Goal: Information Seeking & Learning: Learn about a topic

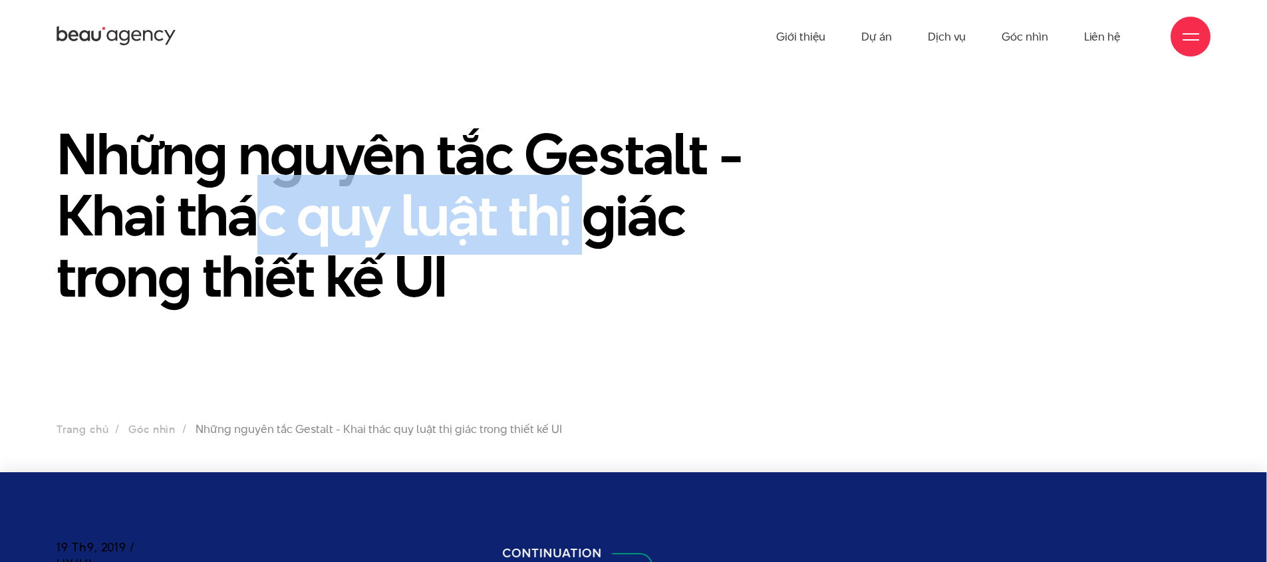
drag, startPoint x: 250, startPoint y: 214, endPoint x: 577, endPoint y: 249, distance: 328.5
click at [577, 249] on h1 "Những nguyên tắc Gestalt - Khai thác quy luật thị giác trong thiết kế UI" at bounding box center [436, 215] width 758 height 184
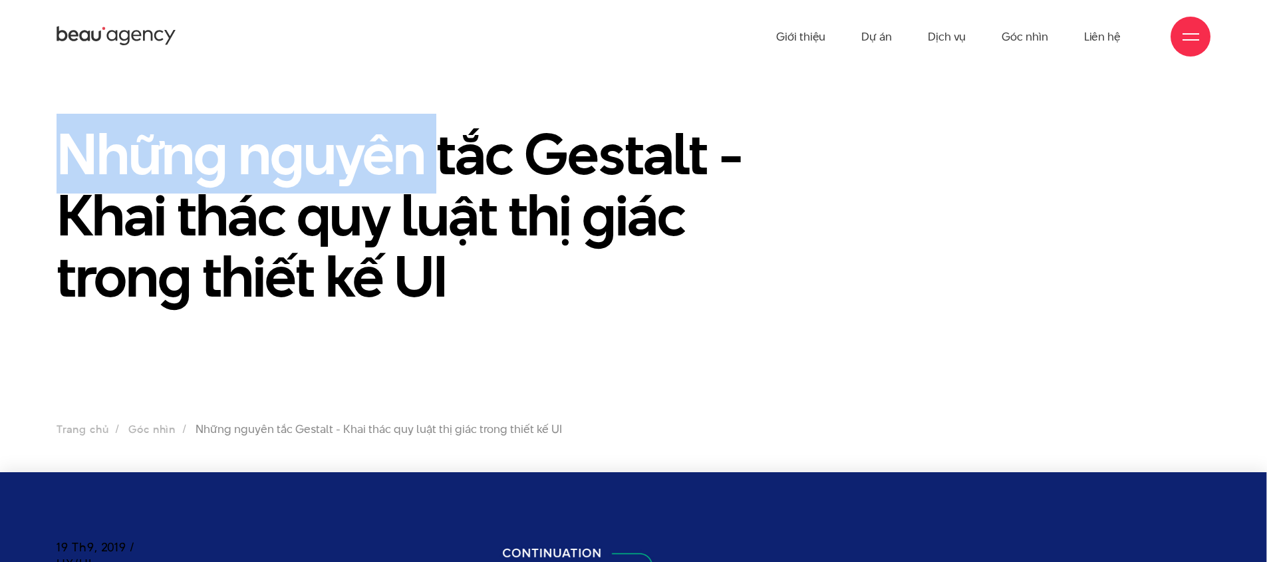
drag, startPoint x: 73, startPoint y: 158, endPoint x: 439, endPoint y: 173, distance: 366.9
click at [439, 173] on h1 "Những nguyên tắc Gestalt - Khai thác quy luật thị giác trong thiết kế UI" at bounding box center [436, 215] width 758 height 184
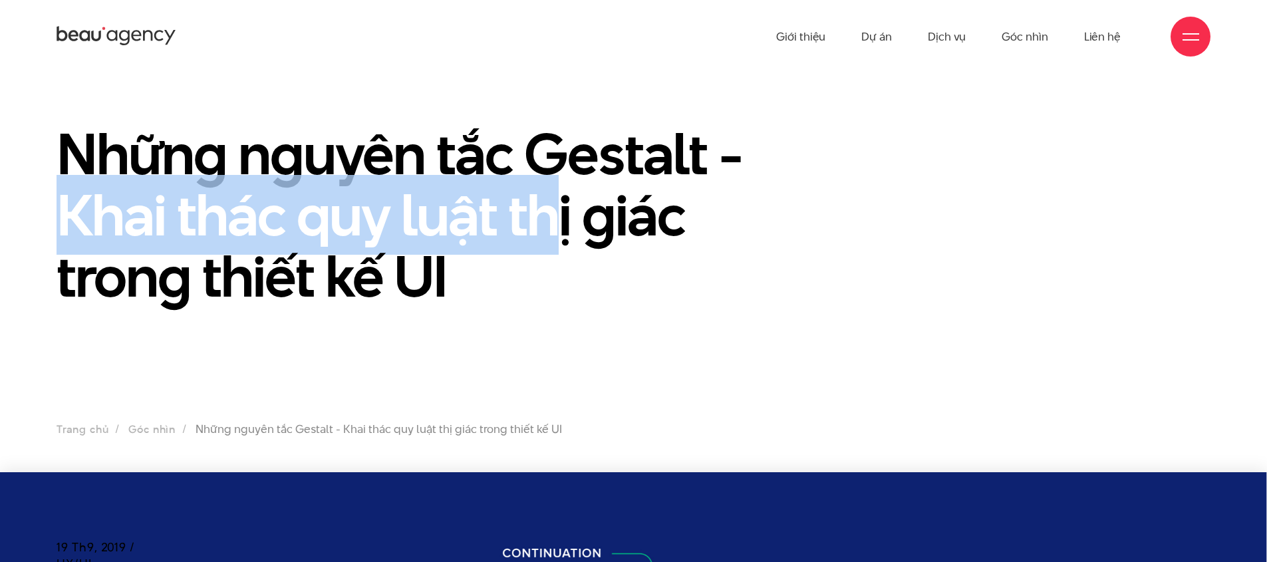
drag, startPoint x: 73, startPoint y: 222, endPoint x: 566, endPoint y: 233, distance: 493.8
click at [566, 232] on h1 "Những nguyên tắc Gestalt - Khai thác quy luật thị giác trong thiết kế UI" at bounding box center [436, 215] width 758 height 184
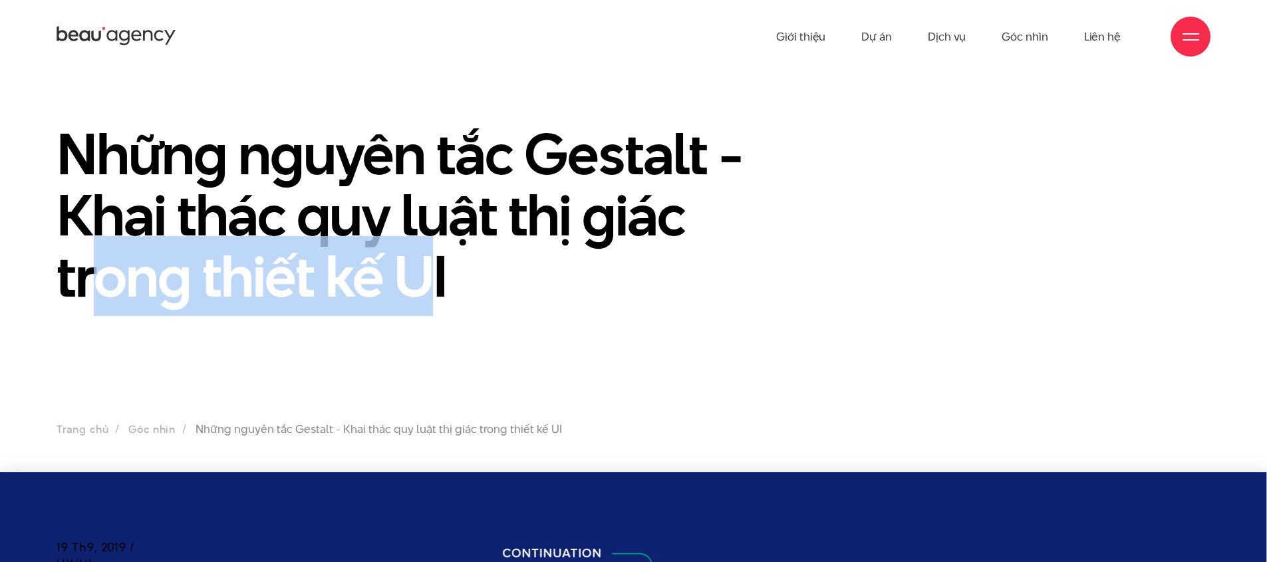
drag, startPoint x: 108, startPoint y: 272, endPoint x: 426, endPoint y: 269, distance: 318.7
click at [426, 270] on h1 "Những nguyên tắc Gestalt - Khai thác quy luật thị giác trong thiết kế UI" at bounding box center [436, 215] width 758 height 184
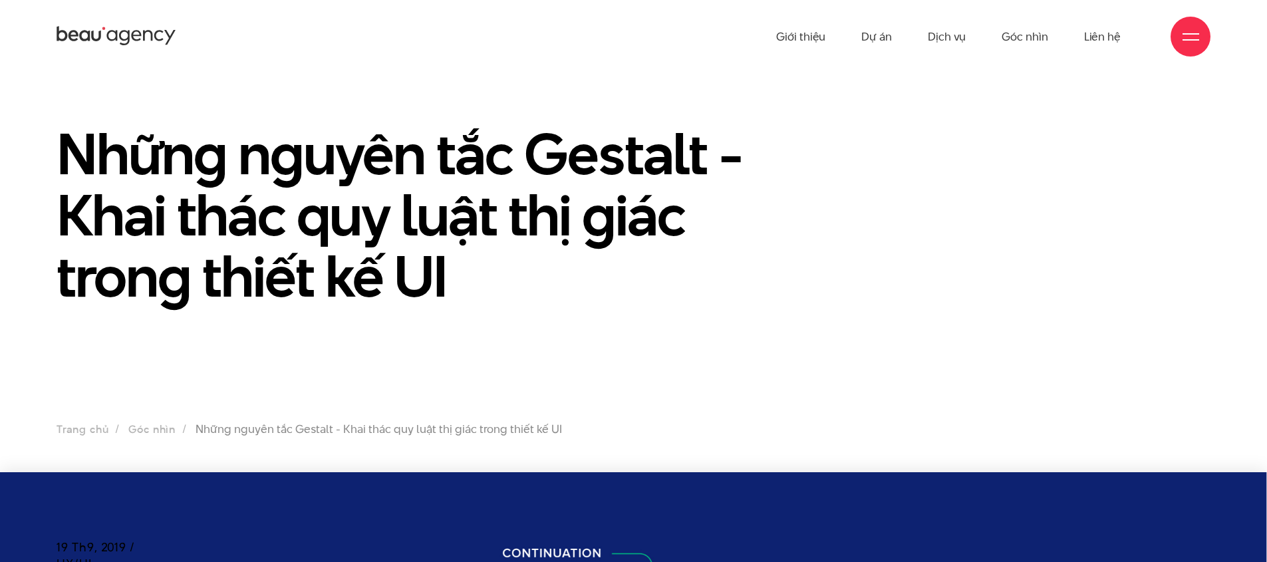
click at [500, 206] on h1 "Những nguyên tắc Gestalt - Khai thác quy luật thị giác trong thiết kế UI" at bounding box center [436, 215] width 758 height 184
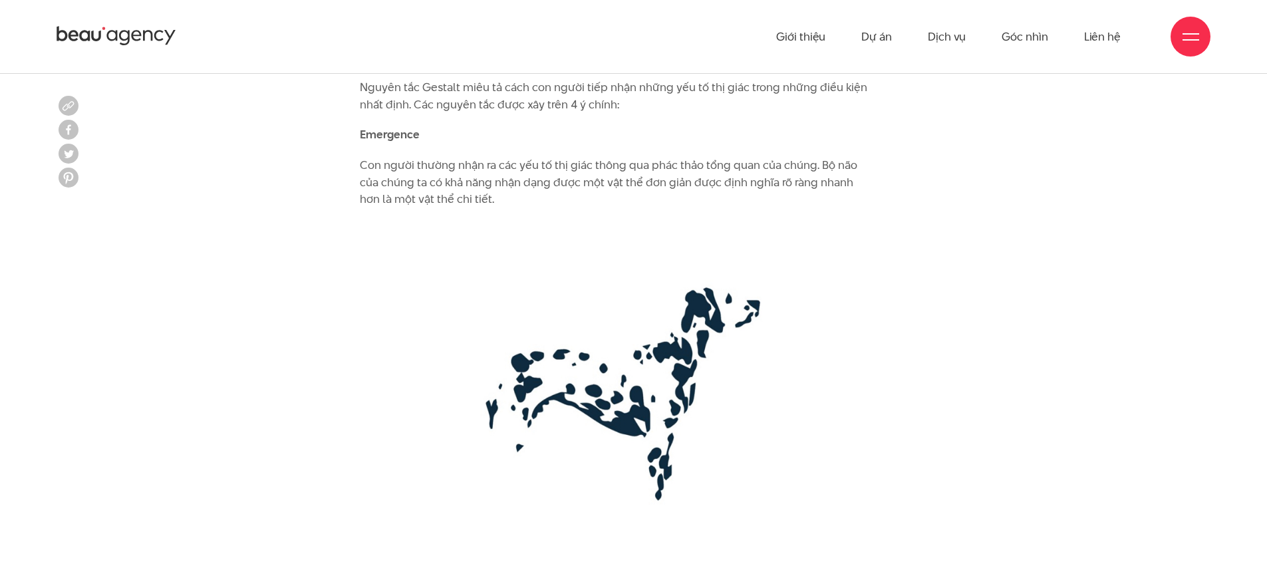
scroll to position [2250, 0]
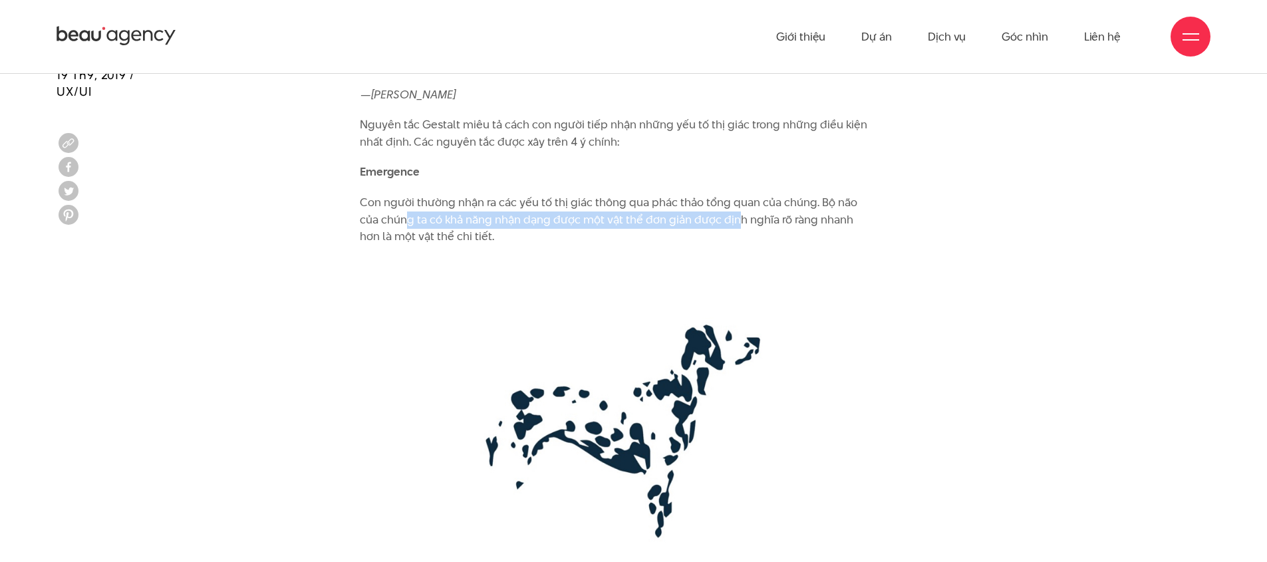
drag, startPoint x: 385, startPoint y: 199, endPoint x: 715, endPoint y: 198, distance: 330.0
click at [715, 198] on p "Con người thường nhận ra các yếu tố thị giác thông qua phác thảo tổng quan của …" at bounding box center [617, 219] width 514 height 51
click at [756, 194] on p "Con người thường nhận ra các yếu tố thị giác thông qua phác thảo tổng quan của …" at bounding box center [617, 219] width 514 height 51
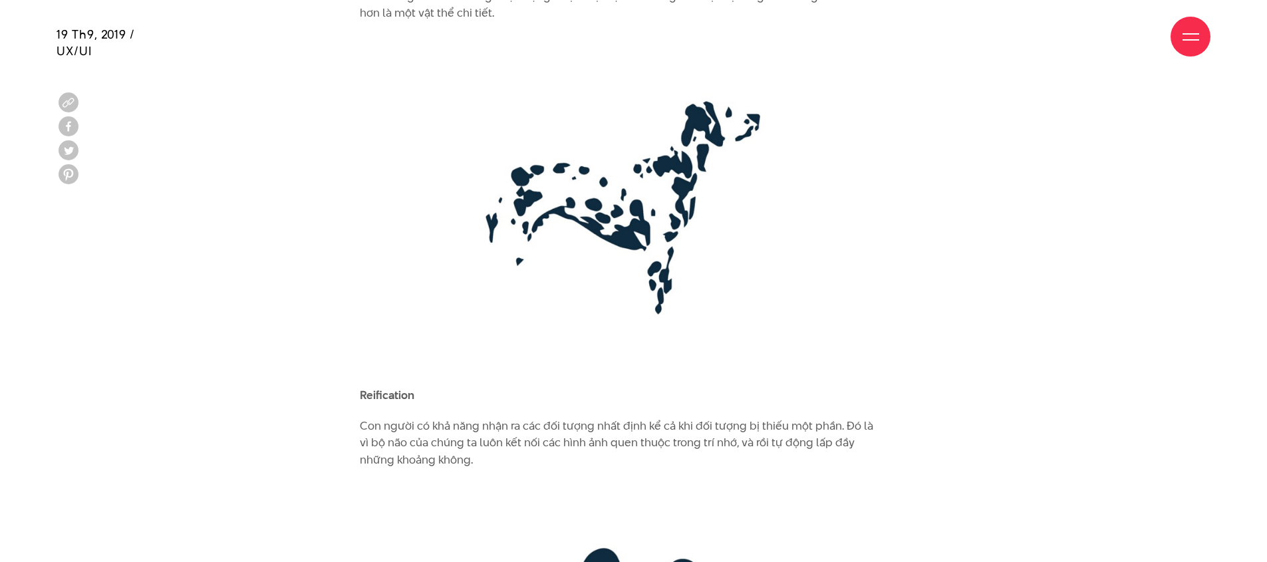
scroll to position [2504, 0]
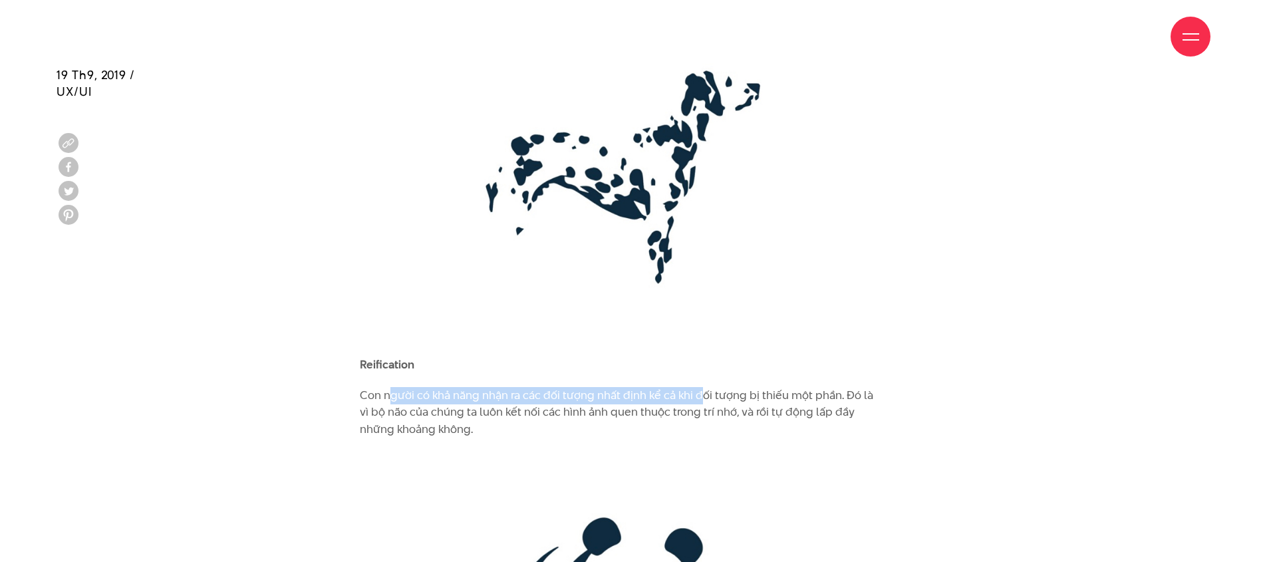
drag, startPoint x: 391, startPoint y: 385, endPoint x: 717, endPoint y: 377, distance: 326.1
click at [717, 387] on p "Con người có khả năng nhận ra các đối tượng nhất định kể cả khi đối tượng bị th…" at bounding box center [617, 412] width 514 height 51
click at [767, 387] on p "Con người có khả năng nhận ra các đối tượng nhất định kể cả khi đối tượng bị th…" at bounding box center [617, 412] width 514 height 51
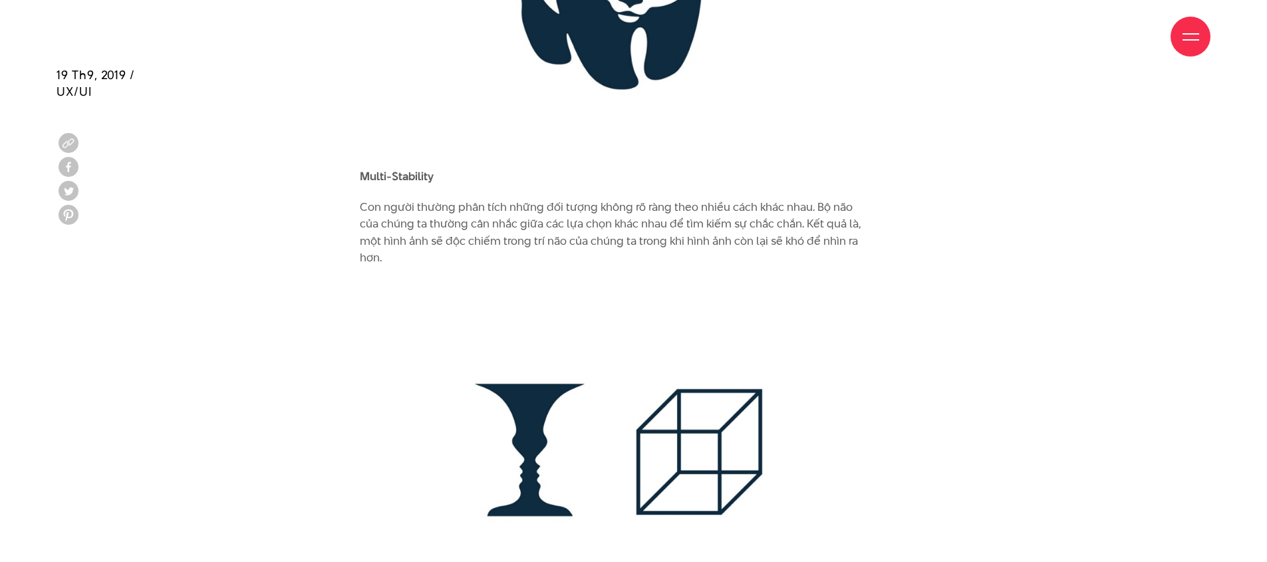
scroll to position [3142, 0]
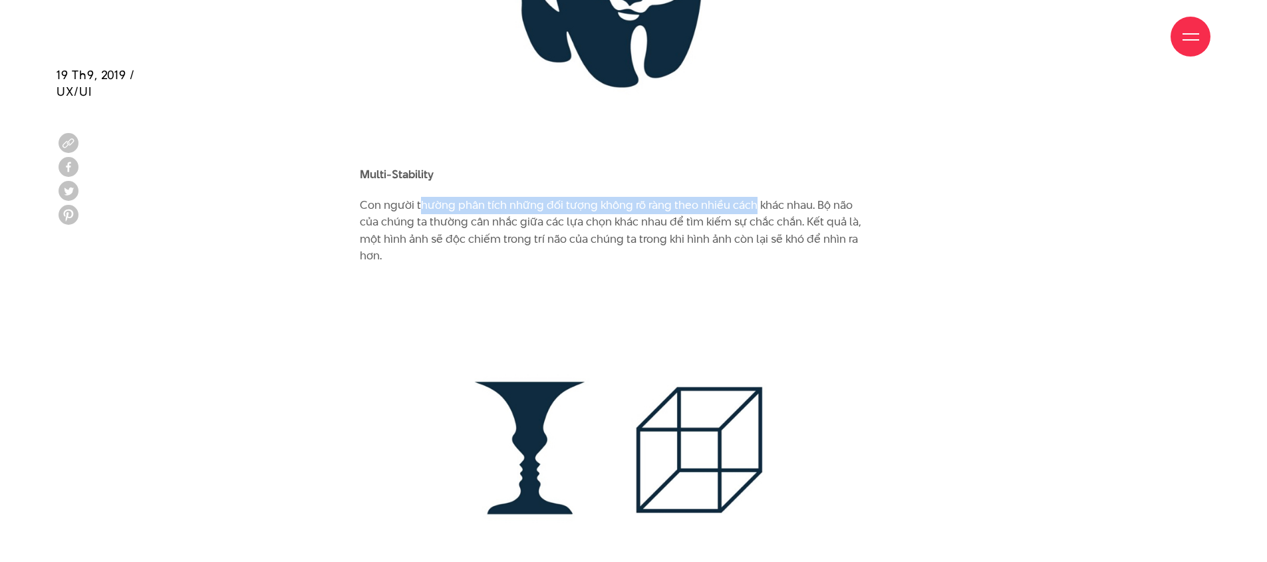
drag, startPoint x: 418, startPoint y: 180, endPoint x: 752, endPoint y: 182, distance: 334.0
click at [754, 197] on p "Con người thường phân tích những đối tượng không rõ ràng theo nhiều cách khác n…" at bounding box center [617, 231] width 514 height 68
click at [789, 202] on p "Con người thường phân tích những đối tượng không rõ ràng theo nhiều cách khác n…" at bounding box center [617, 231] width 514 height 68
drag, startPoint x: 391, startPoint y: 182, endPoint x: 706, endPoint y: 190, distance: 315.5
click at [706, 197] on p "Con người thường phân tích những đối tượng không rõ ràng theo nhiều cách khác n…" at bounding box center [617, 231] width 514 height 68
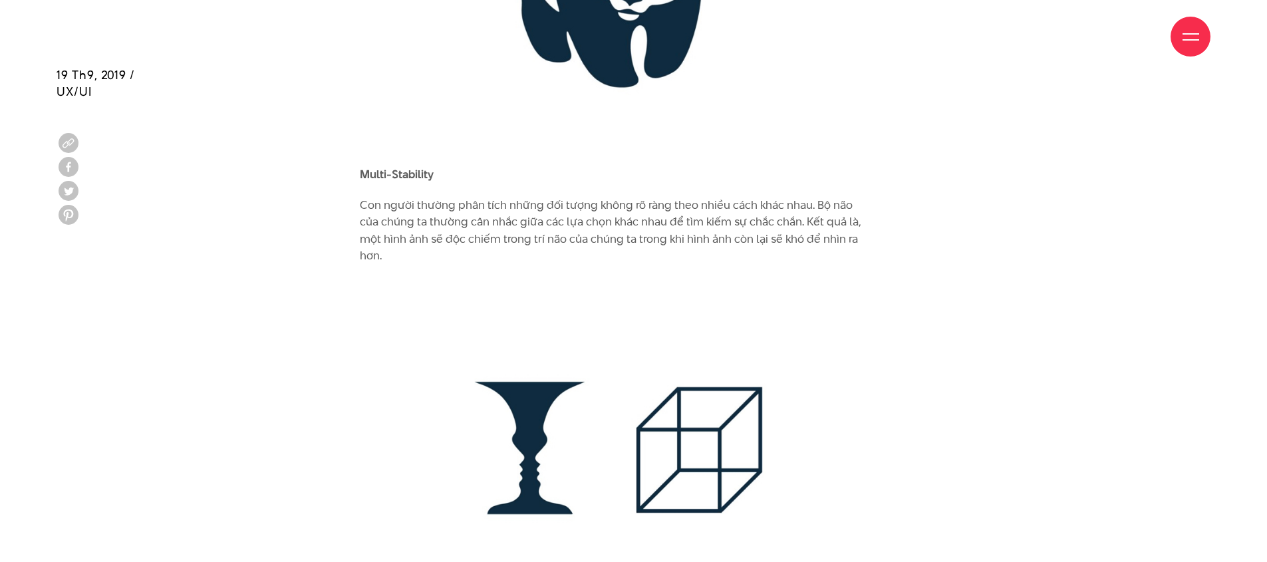
click at [717, 208] on p "Con người thường phân tích những đối tượng không rõ ràng theo nhiều cách khác n…" at bounding box center [617, 231] width 514 height 68
drag, startPoint x: 471, startPoint y: 216, endPoint x: 573, endPoint y: 224, distance: 102.7
click at [573, 224] on p "Con người thường phân tích những đối tượng không rõ ràng theo nhiều cách khác n…" at bounding box center [617, 231] width 514 height 68
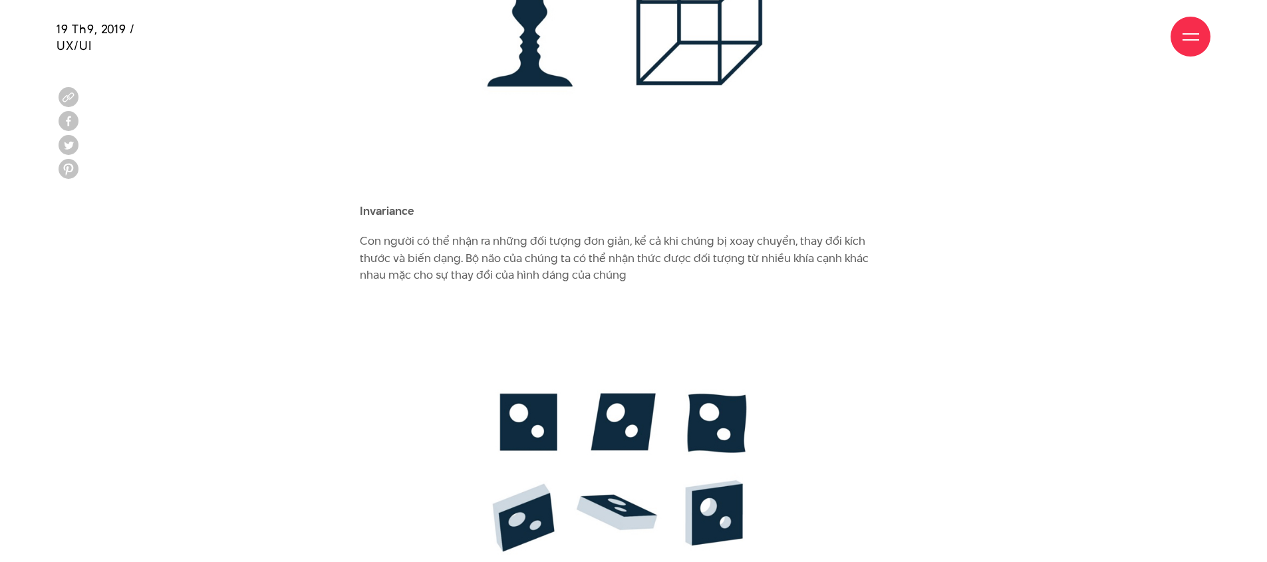
scroll to position [3572, 0]
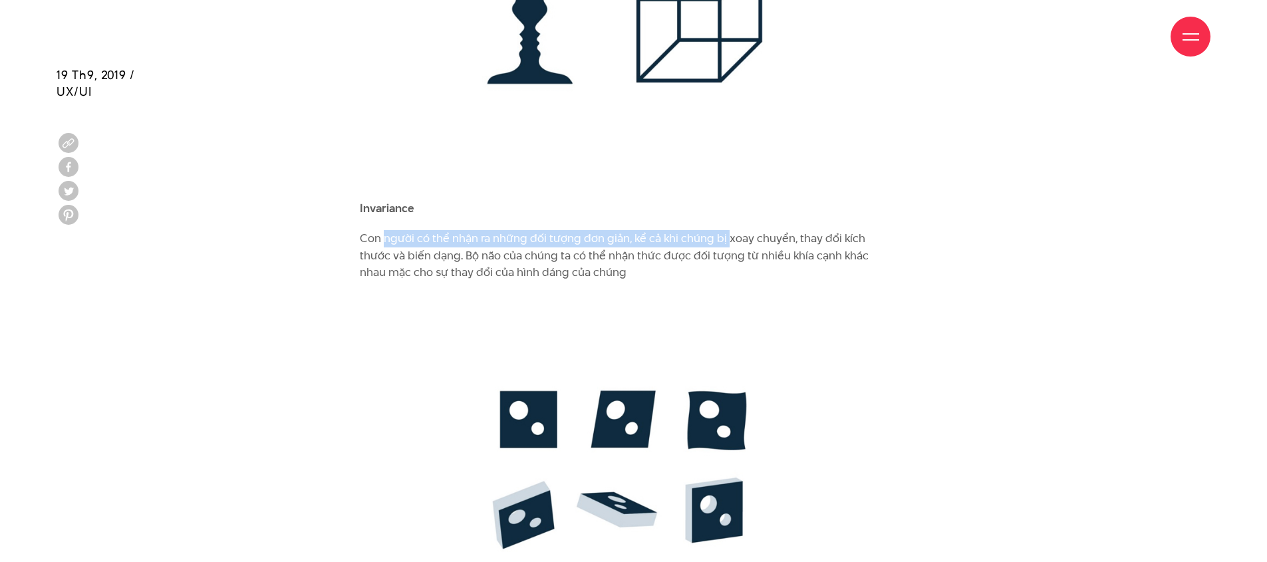
drag, startPoint x: 383, startPoint y: 204, endPoint x: 731, endPoint y: 210, distance: 347.4
click at [731, 230] on p "Con người có thể nhận ra những đối tượng đơn giản, kể cả khi chúng bị xoay chuy…" at bounding box center [617, 255] width 514 height 51
click at [798, 230] on p "Con người có thể nhận ra những đối tượng đơn giản, kể cả khi chúng bị xoay chuy…" at bounding box center [617, 255] width 514 height 51
drag, startPoint x: 405, startPoint y: 198, endPoint x: 567, endPoint y: 198, distance: 162.3
click at [567, 230] on p "Con người có thể nhận ra những đối tượng đơn giản, kể cả khi chúng bị xoay chuy…" at bounding box center [617, 255] width 514 height 51
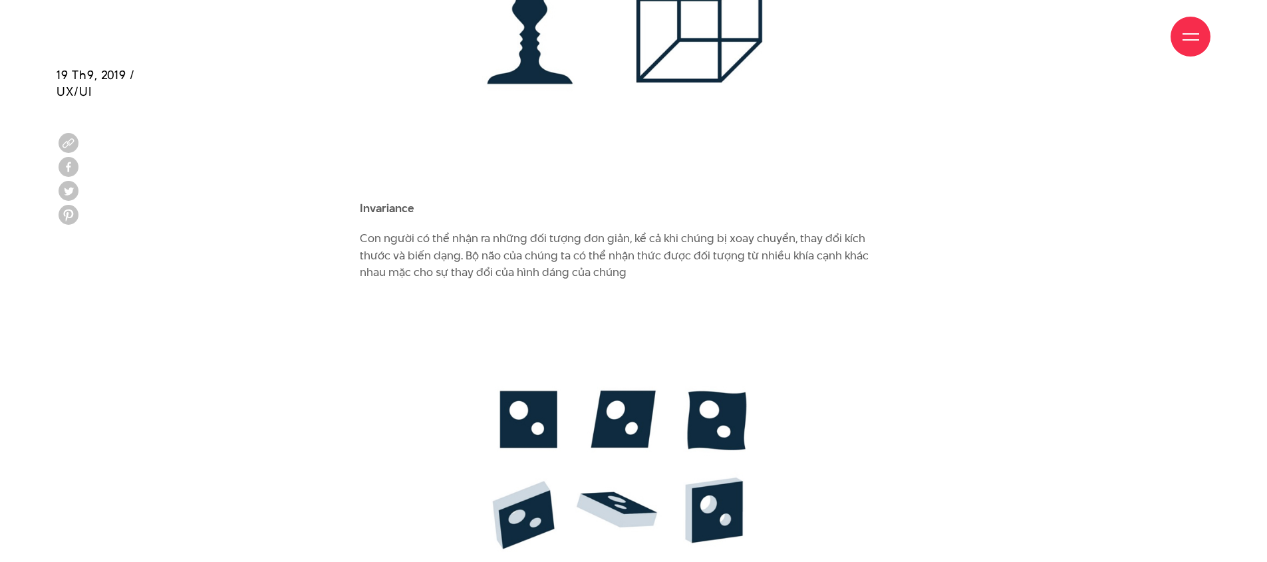
click at [383, 200] on b "Invariance" at bounding box center [387, 208] width 55 height 16
drag, startPoint x: 393, startPoint y: 217, endPoint x: 629, endPoint y: 220, distance: 236.2
click at [623, 230] on p "Con người có thể nhận ra những đối tượng đơn giản, kể cả khi chúng bị xoay chuy…" at bounding box center [617, 255] width 514 height 51
click at [720, 237] on p "Con người có thể nhận ra những đối tượng đơn giản, kể cả khi chúng bị xoay chuy…" at bounding box center [617, 255] width 514 height 51
click at [726, 230] on p "Con người có thể nhận ra những đối tượng đơn giản, kể cả khi chúng bị xoay chuy…" at bounding box center [617, 255] width 514 height 51
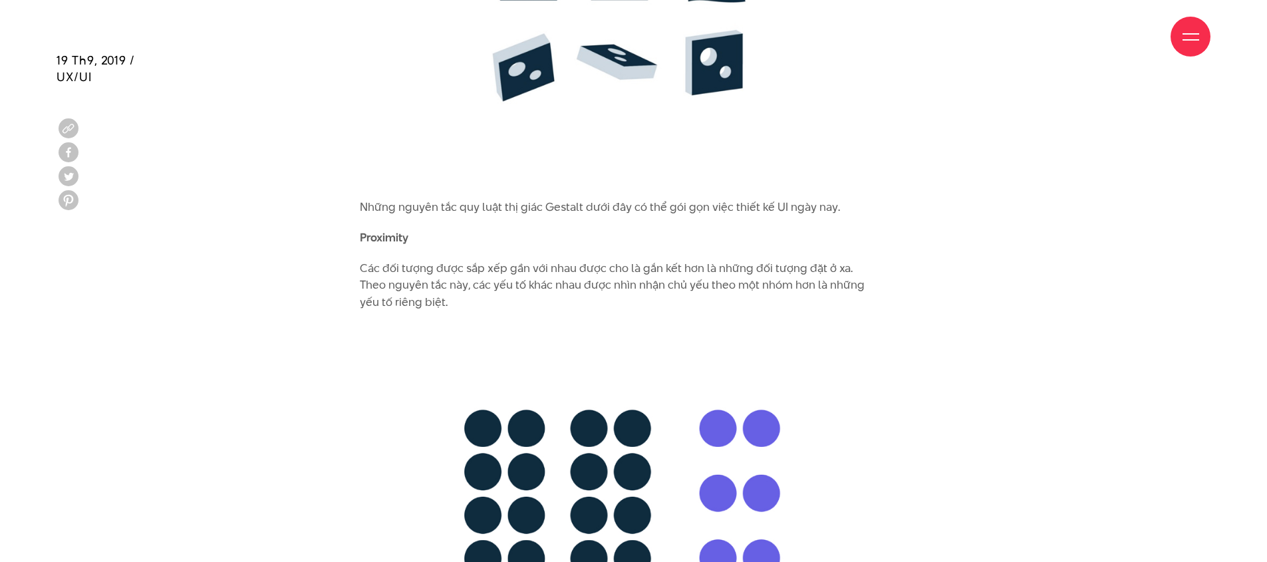
scroll to position [4027, 0]
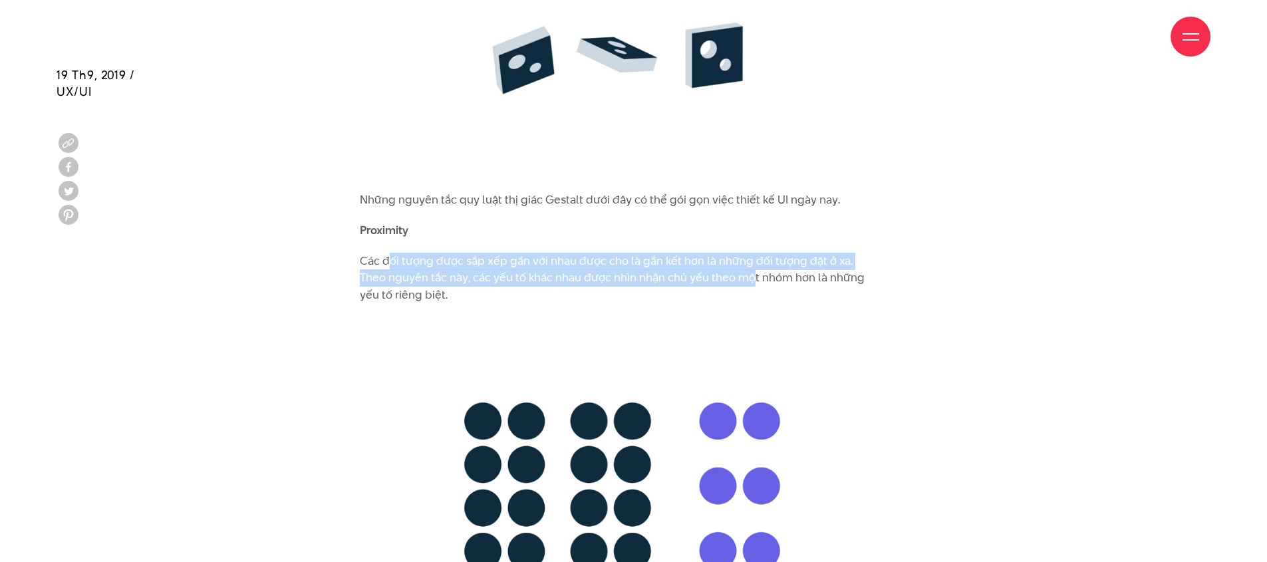
drag, startPoint x: 386, startPoint y: 235, endPoint x: 762, endPoint y: 246, distance: 376.1
click at [762, 253] on p "Các đối tượng được sắp xếp gần với nhau được cho là gắn kết hơn là những đối tư…" at bounding box center [617, 278] width 514 height 51
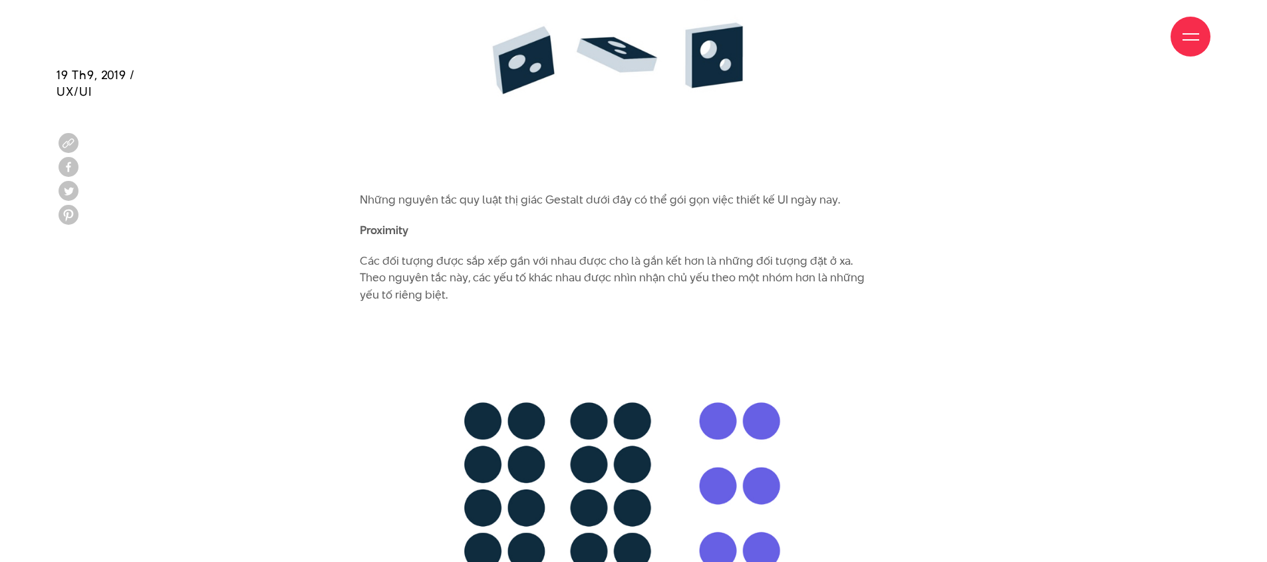
click at [771, 253] on p "Các đối tượng được sắp xếp gần với nhau được cho là gắn kết hơn là những đối tư…" at bounding box center [617, 278] width 514 height 51
drag, startPoint x: 383, startPoint y: 228, endPoint x: 734, endPoint y: 228, distance: 350.6
click at [734, 253] on p "Các đối tượng được sắp xếp gần với nhau được cho là gắn kết hơn là những đối tư…" at bounding box center [617, 278] width 514 height 51
click at [779, 253] on p "Các đối tượng được sắp xếp gần với nhau được cho là gắn kết hơn là những đối tư…" at bounding box center [617, 278] width 514 height 51
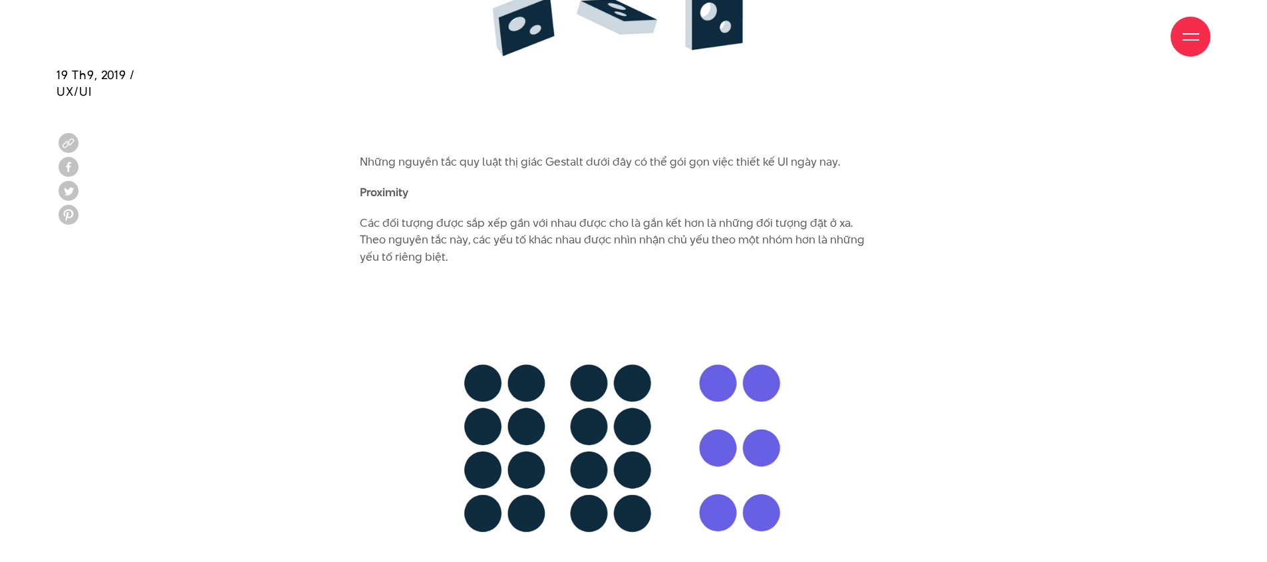
scroll to position [4066, 0]
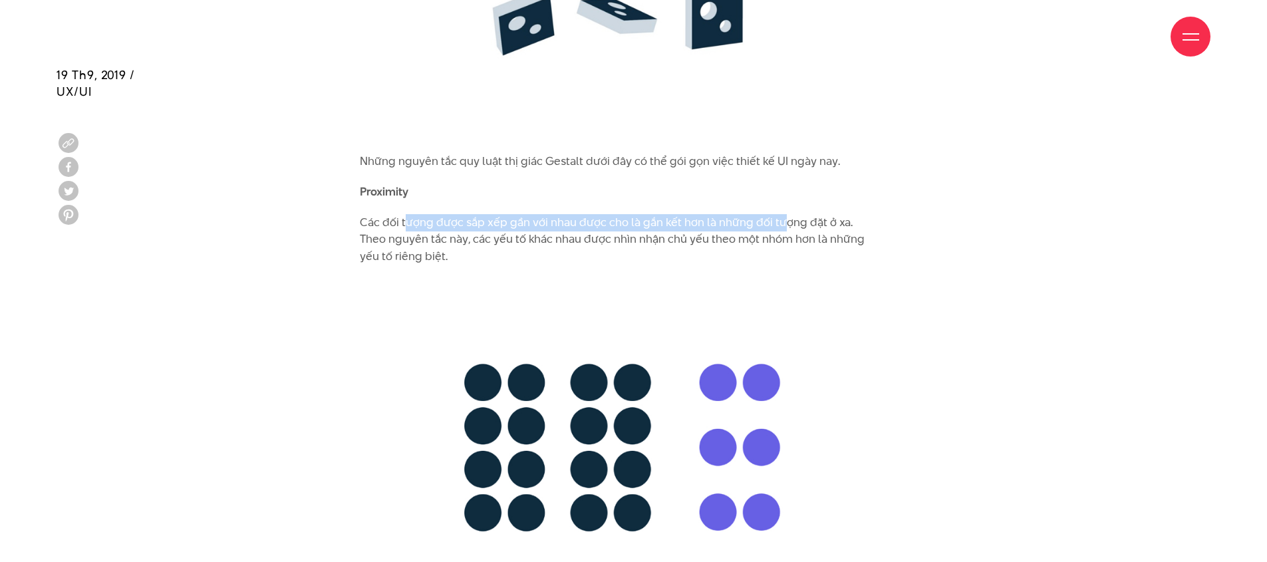
drag, startPoint x: 405, startPoint y: 194, endPoint x: 779, endPoint y: 195, distance: 374.6
click at [779, 214] on p "Các đối tượng được sắp xếp gần với nhau được cho là gắn kết hơn là những đối tư…" at bounding box center [617, 239] width 514 height 51
